Goal: Information Seeking & Learning: Learn about a topic

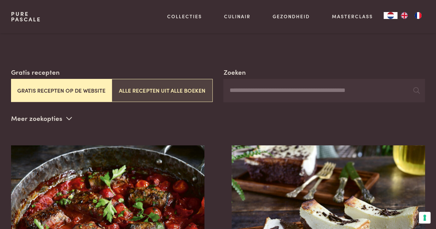
click at [179, 100] on button "Alle recepten uit alle boeken" at bounding box center [162, 90] width 101 height 23
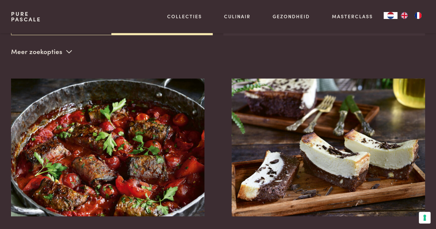
scroll to position [158, 0]
click at [59, 51] on p "Meer zoekopties" at bounding box center [41, 51] width 61 height 10
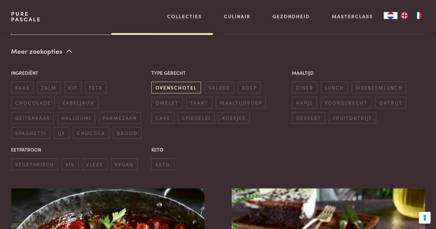
click at [185, 89] on span "ovenschotel" at bounding box center [175, 87] width 49 height 11
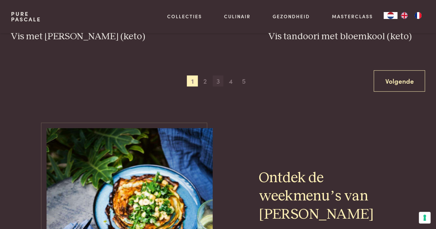
click at [221, 81] on span "3" at bounding box center [218, 80] width 11 height 11
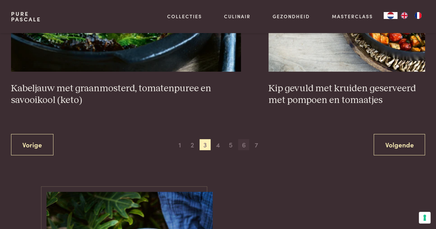
click at [244, 143] on span "6" at bounding box center [243, 144] width 11 height 11
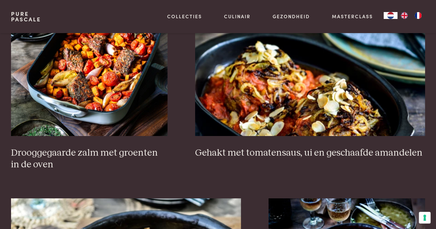
scroll to position [1343, 0]
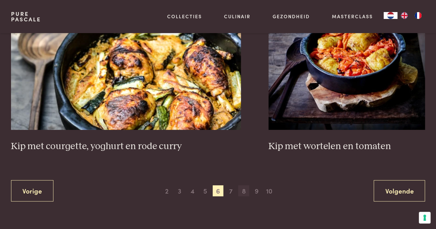
click at [243, 190] on span "8" at bounding box center [243, 190] width 11 height 11
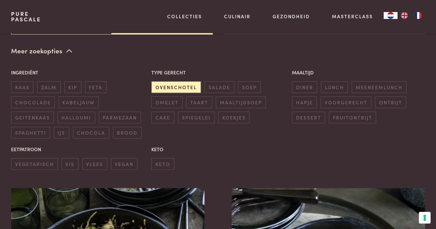
scroll to position [158, 0]
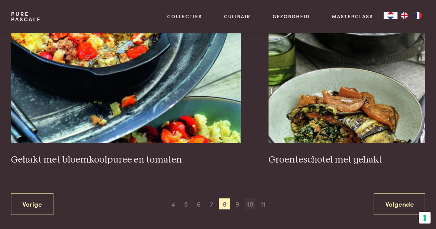
click at [248, 198] on span "10" at bounding box center [250, 203] width 11 height 11
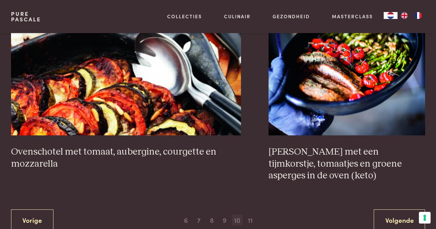
scroll to position [1266, 0]
